Goal: Task Accomplishment & Management: Use online tool/utility

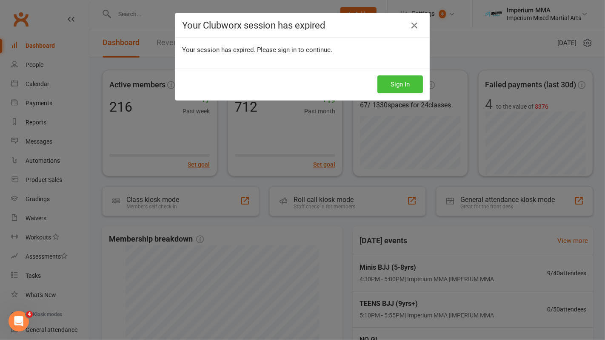
drag, startPoint x: 394, startPoint y: 86, endPoint x: 399, endPoint y: 81, distance: 6.9
click at [394, 86] on button "Sign In" at bounding box center [400, 84] width 46 height 18
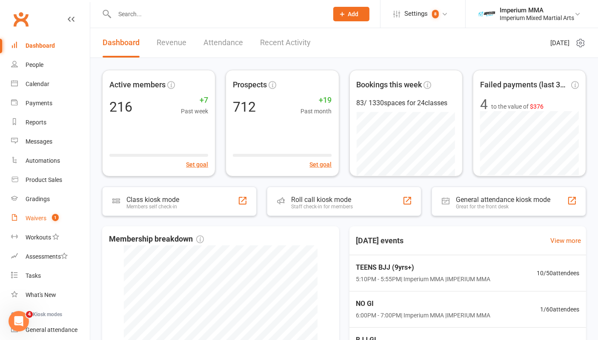
click at [38, 216] on div "Waivers" at bounding box center [36, 217] width 21 height 7
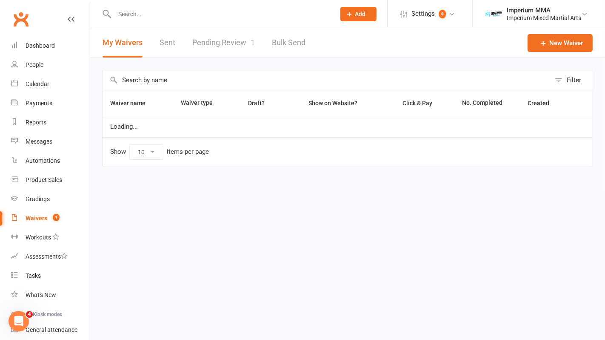
select select "50"
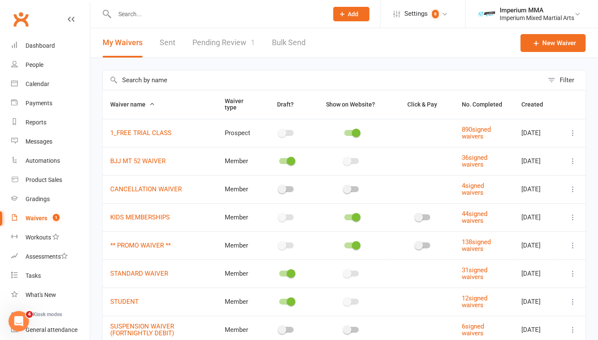
click at [211, 47] on link "Pending Review 1" at bounding box center [223, 42] width 63 height 29
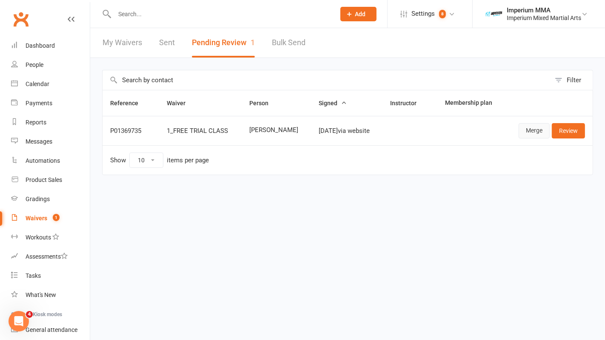
click at [535, 130] on link "Merge" at bounding box center [534, 130] width 31 height 15
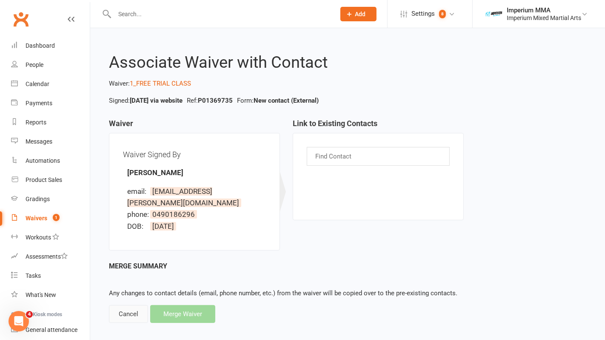
click at [123, 305] on div "Cancel" at bounding box center [128, 314] width 39 height 18
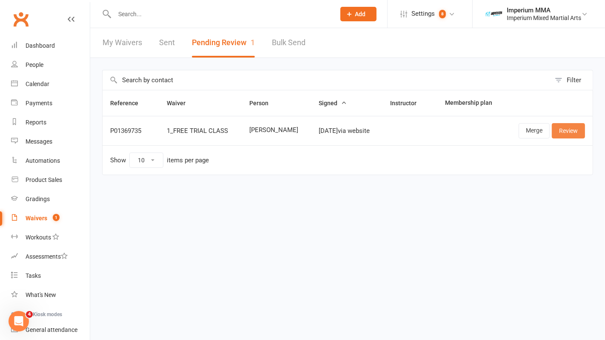
click at [568, 131] on link "Review" at bounding box center [568, 130] width 33 height 15
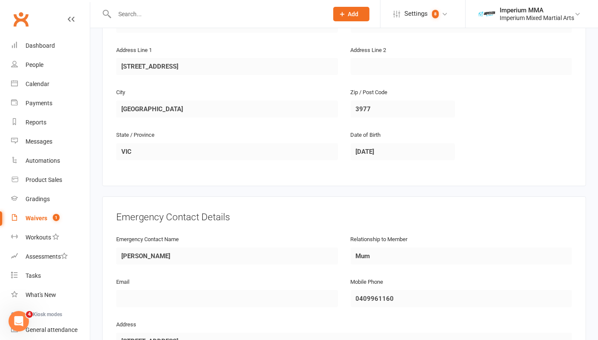
scroll to position [425, 0]
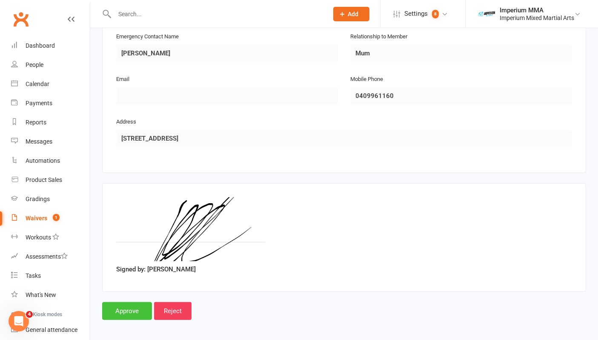
drag, startPoint x: 126, startPoint y: 308, endPoint x: 126, endPoint y: 302, distance: 6.4
click at [127, 307] on input "Approve" at bounding box center [127, 311] width 50 height 18
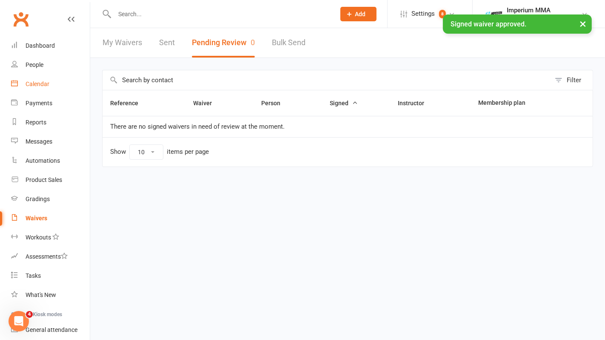
click at [31, 82] on div "Calendar" at bounding box center [38, 83] width 24 height 7
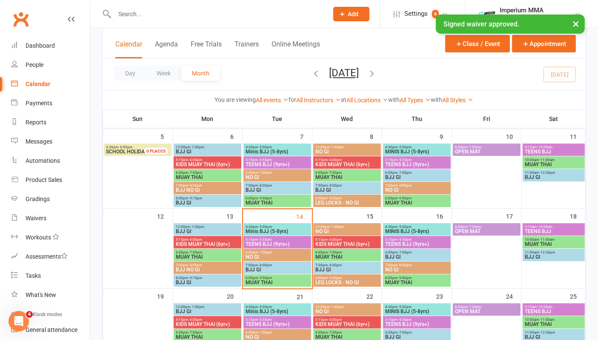
scroll to position [189, 0]
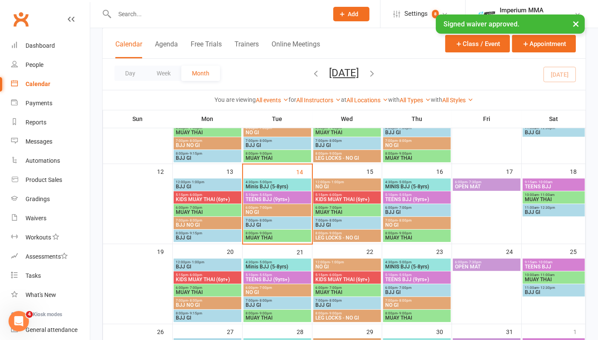
click at [274, 208] on span "6:00pm - 7:00pm" at bounding box center [277, 208] width 64 height 4
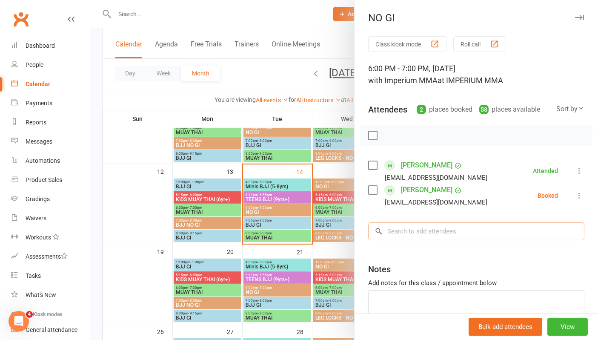
click at [399, 235] on input "search" at bounding box center [476, 231] width 216 height 18
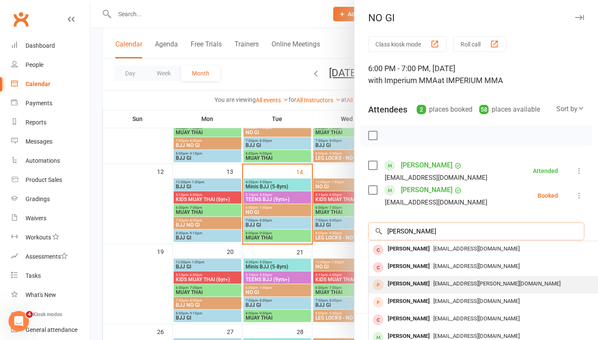
type input "[PERSON_NAME]"
click at [407, 281] on div "[PERSON_NAME]" at bounding box center [408, 283] width 49 height 12
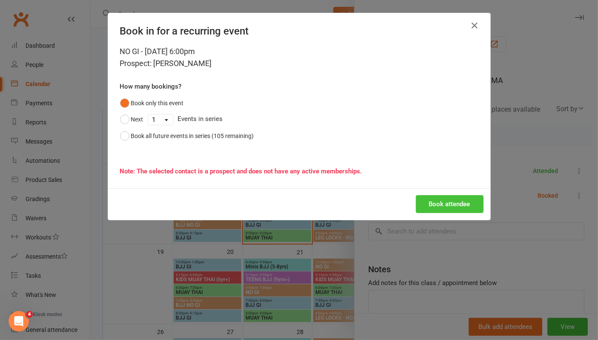
click at [441, 202] on button "Book attendee" at bounding box center [450, 204] width 68 height 18
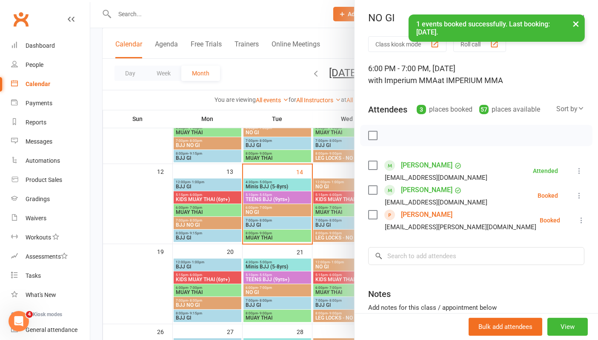
click at [577, 217] on icon at bounding box center [581, 220] width 9 height 9
drag, startPoint x: 513, startPoint y: 269, endPoint x: 509, endPoint y: 263, distance: 7.4
click at [513, 269] on link "Check in" at bounding box center [544, 270] width 84 height 17
